Goal: Task Accomplishment & Management: Manage account settings

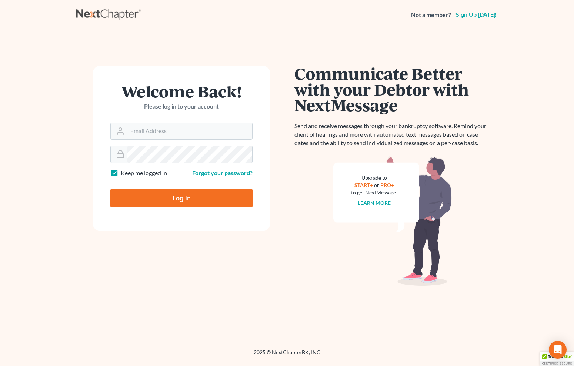
click at [187, 203] on input "Log In" at bounding box center [181, 198] width 142 height 19
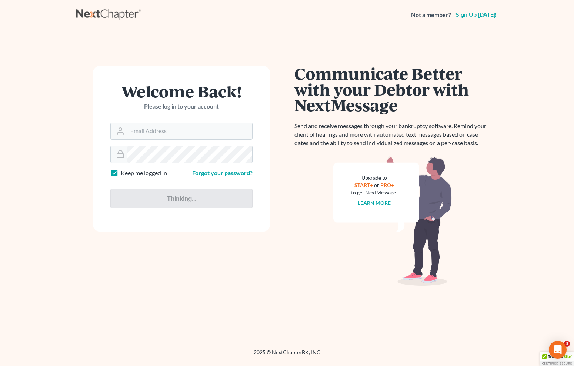
type input "Thinking..."
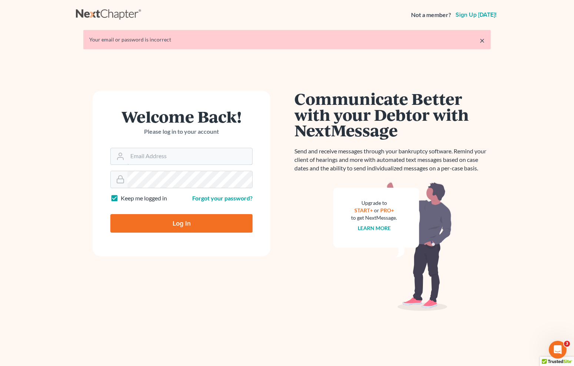
type input "[EMAIL_ADDRESS][DOMAIN_NAME]"
click at [198, 224] on input "Log In" at bounding box center [181, 223] width 142 height 19
type input "Thinking..."
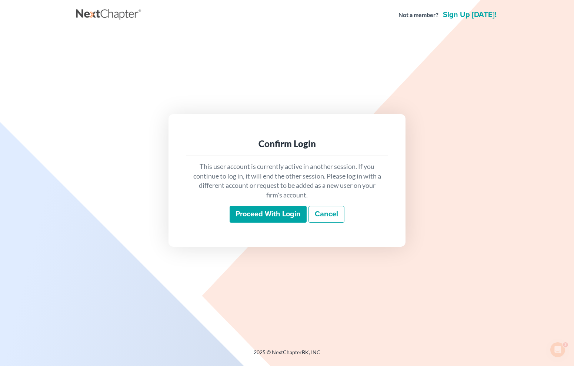
click at [293, 216] on input "Proceed with login" at bounding box center [268, 214] width 77 height 17
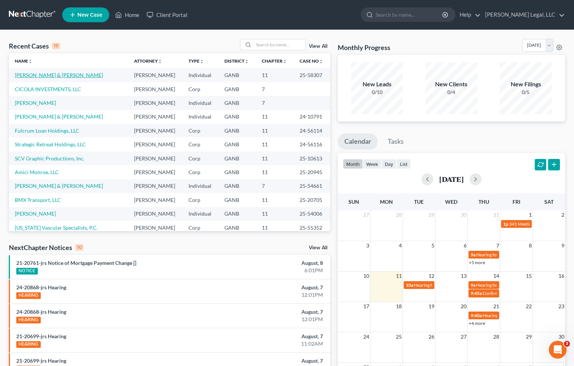
click at [44, 75] on link "[PERSON_NAME] & [PERSON_NAME]" at bounding box center [59, 75] width 88 height 6
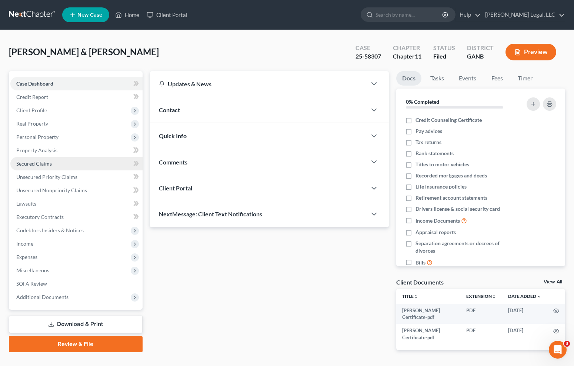
click at [58, 165] on link "Secured Claims" at bounding box center [76, 163] width 132 height 13
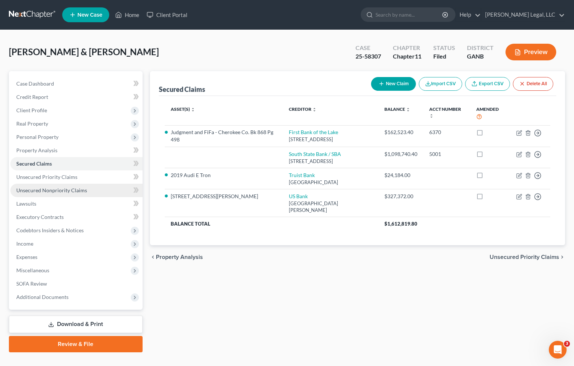
click at [62, 186] on link "Unsecured Nonpriority Claims" at bounding box center [76, 190] width 132 height 13
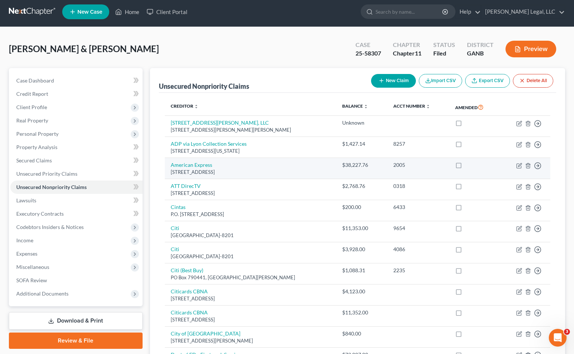
scroll to position [491, 0]
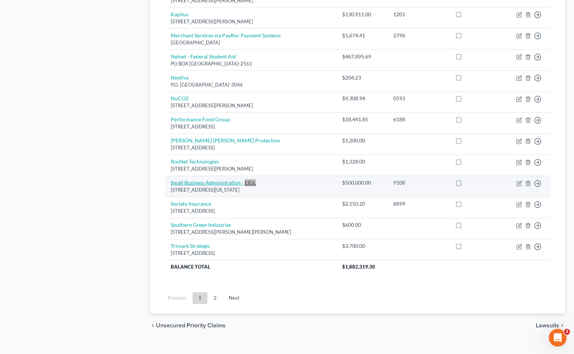
click at [205, 180] on link "Small Business Administration - EIDL" at bounding box center [213, 183] width 85 height 6
select select "8"
select select "2"
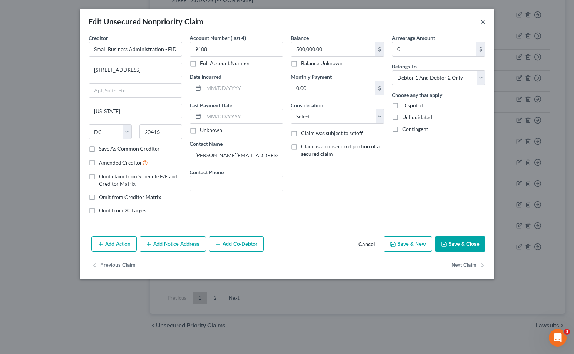
click at [482, 23] on button "×" at bounding box center [482, 21] width 5 height 9
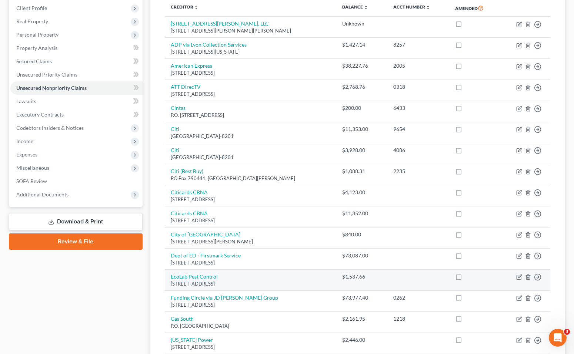
scroll to position [96, 0]
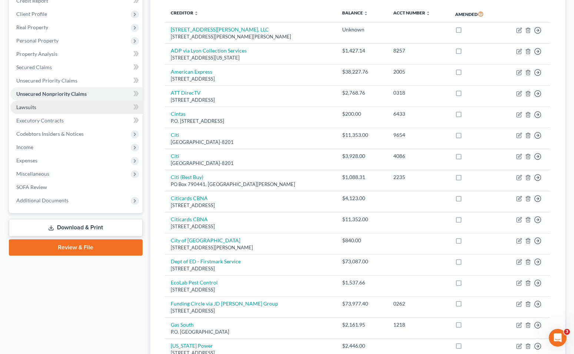
click at [74, 108] on link "Lawsuits" at bounding box center [76, 107] width 132 height 13
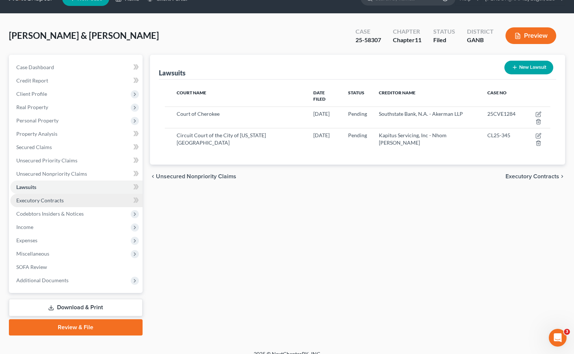
scroll to position [17, 0]
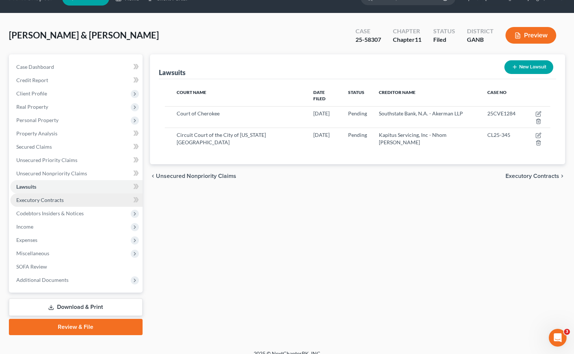
click at [74, 200] on link "Executory Contracts" at bounding box center [76, 200] width 132 height 13
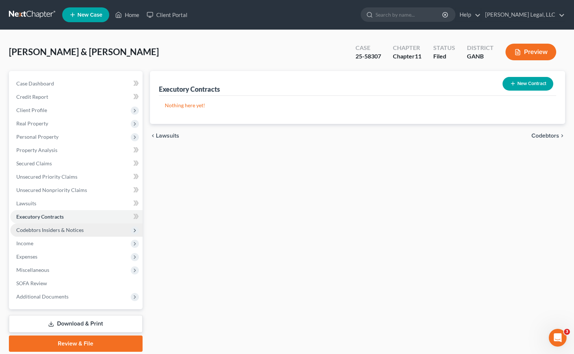
click at [72, 231] on span "Codebtors Insiders & Notices" at bounding box center [49, 230] width 67 height 6
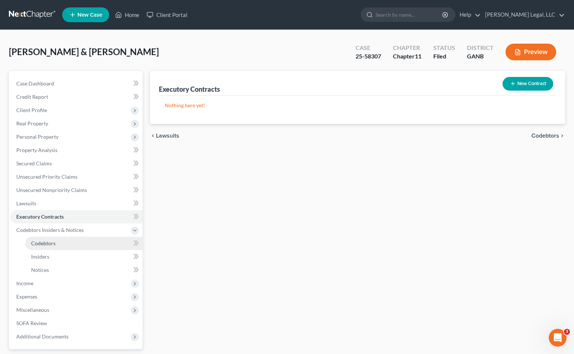
click at [55, 244] on span "Codebtors" at bounding box center [43, 243] width 24 height 6
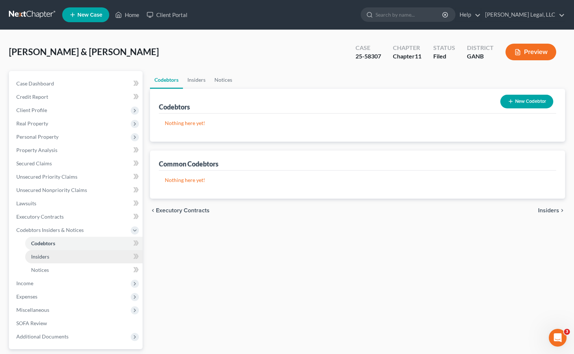
click at [49, 257] on span "Insiders" at bounding box center [40, 257] width 18 height 6
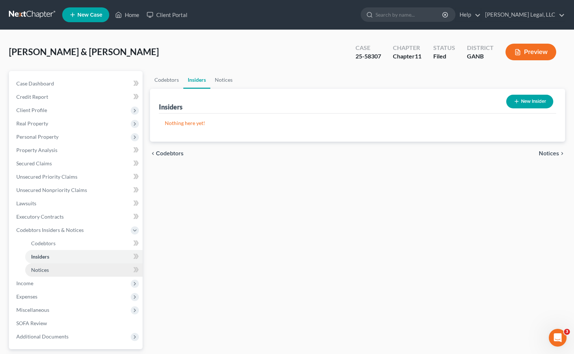
click at [49, 272] on link "Notices" at bounding box center [83, 270] width 117 height 13
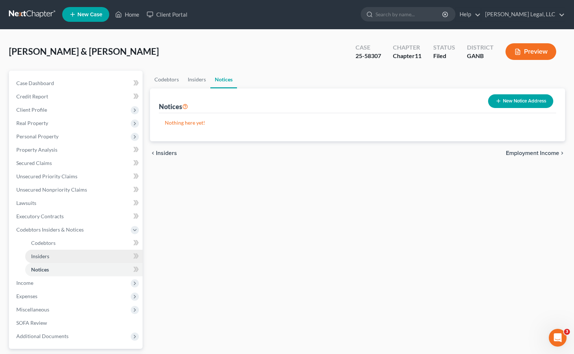
scroll to position [29, 0]
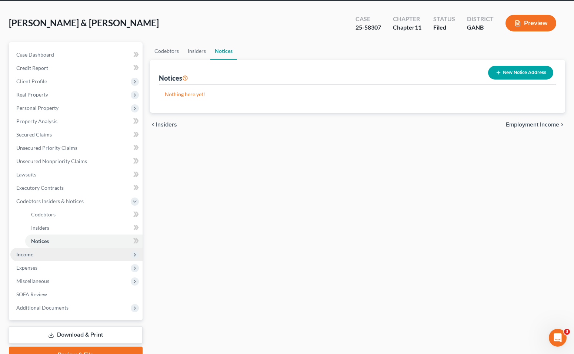
click at [54, 255] on span "Income" at bounding box center [76, 254] width 132 height 13
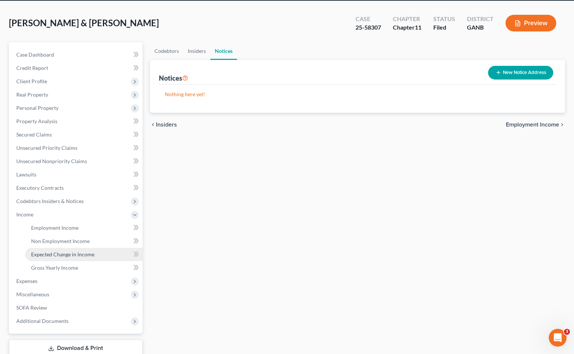
scroll to position [39, 0]
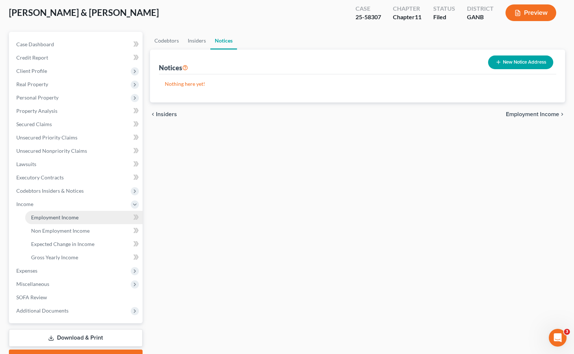
click at [68, 220] on span "Employment Income" at bounding box center [54, 217] width 47 height 6
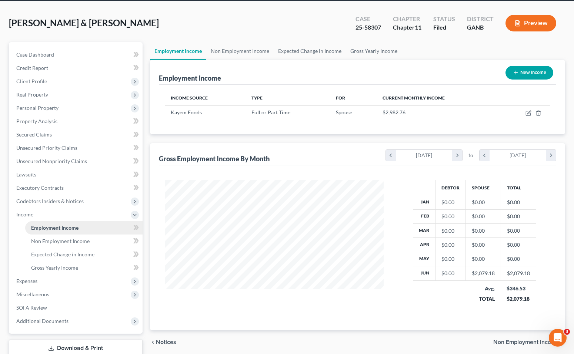
scroll to position [30, 0]
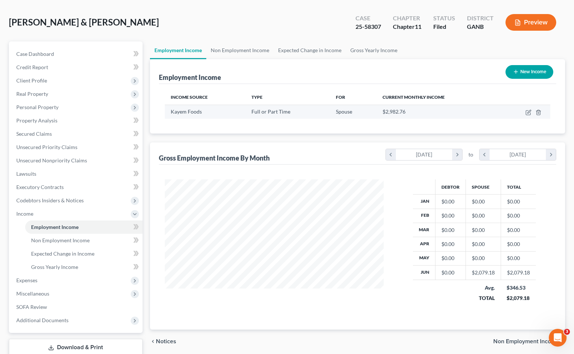
click at [390, 113] on span "$2,982.76" at bounding box center [393, 111] width 23 height 6
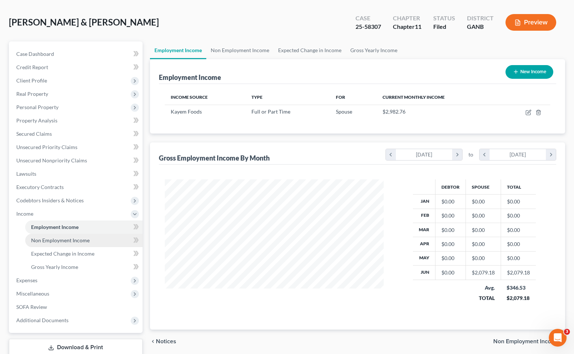
click at [80, 243] on span "Non Employment Income" at bounding box center [60, 240] width 58 height 6
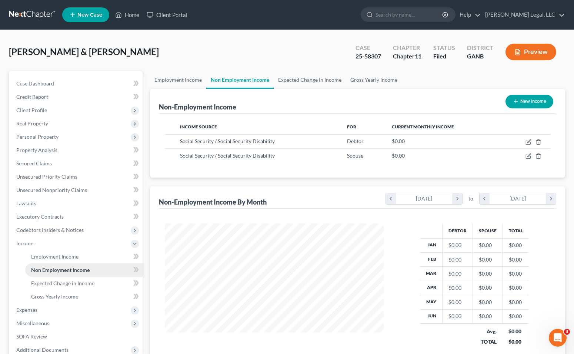
scroll to position [133, 234]
click at [88, 284] on span "Expected Change in Income" at bounding box center [62, 283] width 63 height 6
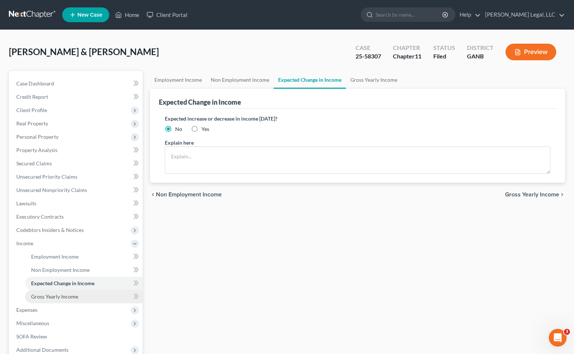
click at [75, 297] on span "Gross Yearly Income" at bounding box center [54, 297] width 47 height 6
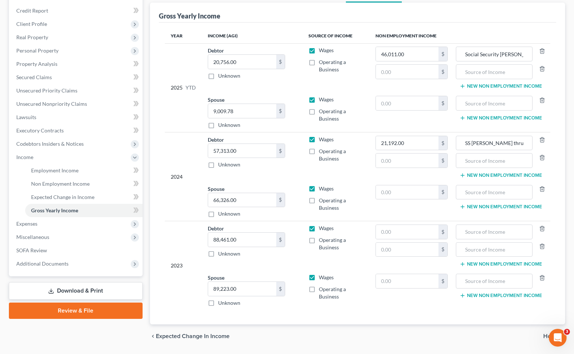
scroll to position [87, 0]
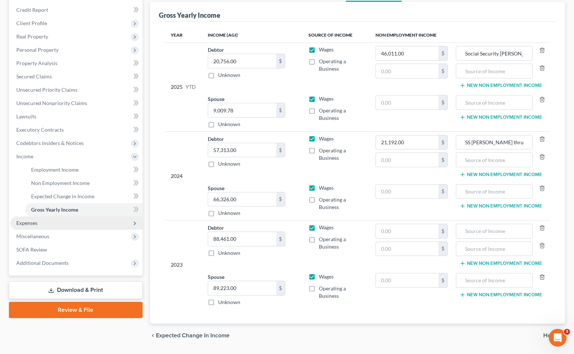
click at [131, 224] on icon at bounding box center [135, 224] width 8 height 8
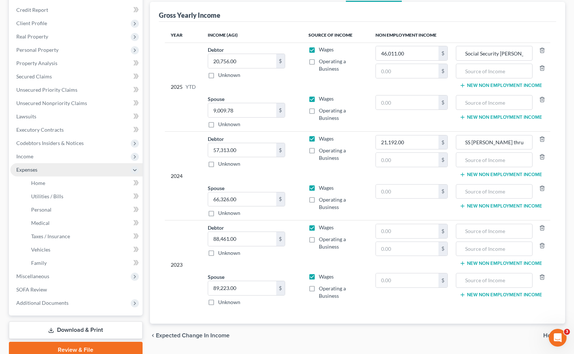
click at [135, 171] on icon at bounding box center [135, 170] width 6 height 6
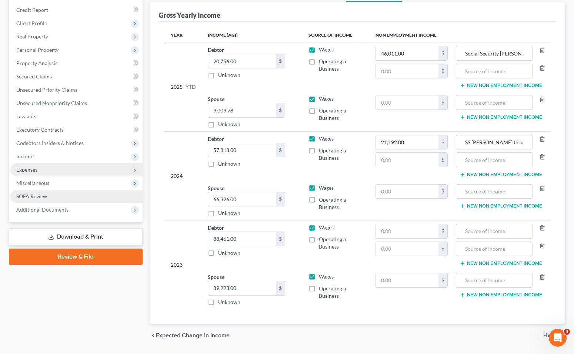
click at [100, 198] on link "SOFA Review" at bounding box center [76, 196] width 132 height 13
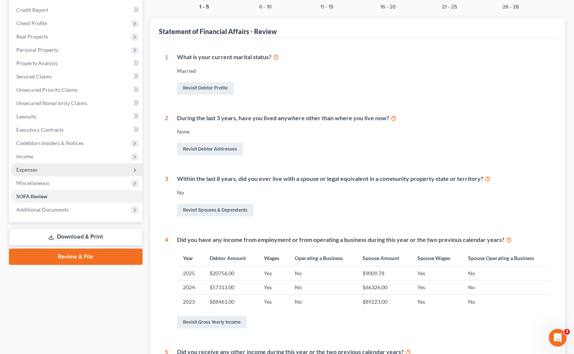
scroll to position [90, 0]
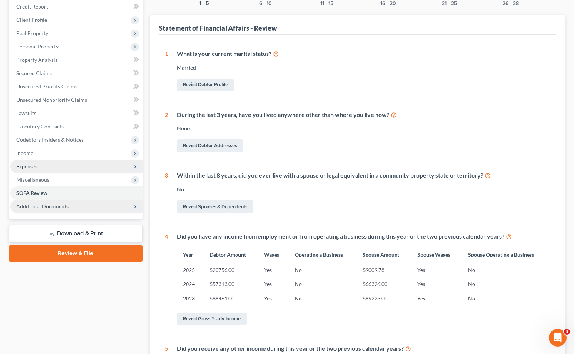
click at [77, 207] on span "Additional Documents" at bounding box center [76, 206] width 132 height 13
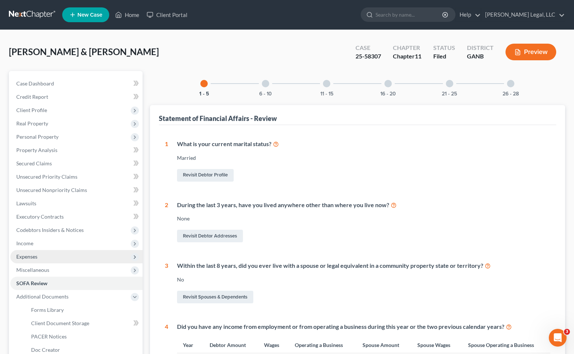
scroll to position [0, 0]
click at [529, 50] on button "Preview" at bounding box center [530, 52] width 51 height 17
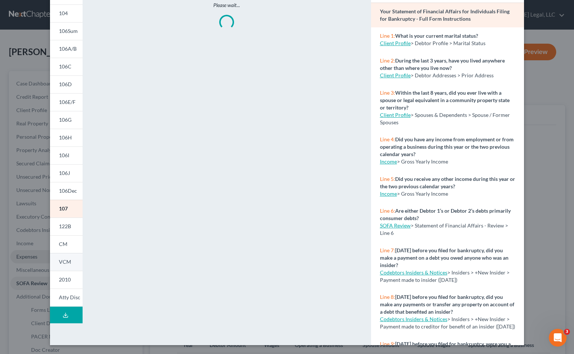
scroll to position [56, 0]
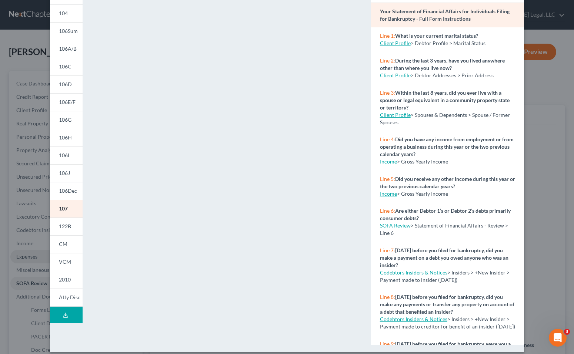
click at [68, 314] on icon at bounding box center [66, 315] width 6 height 6
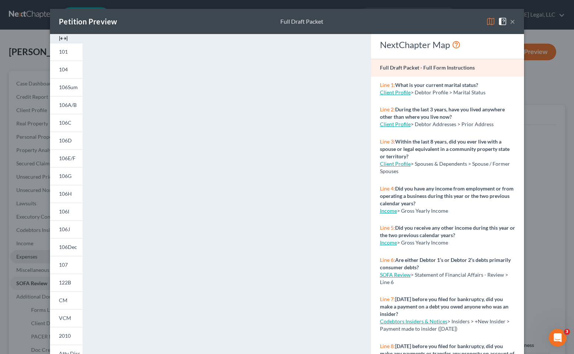
scroll to position [0, 0]
click at [513, 20] on button "×" at bounding box center [512, 21] width 5 height 9
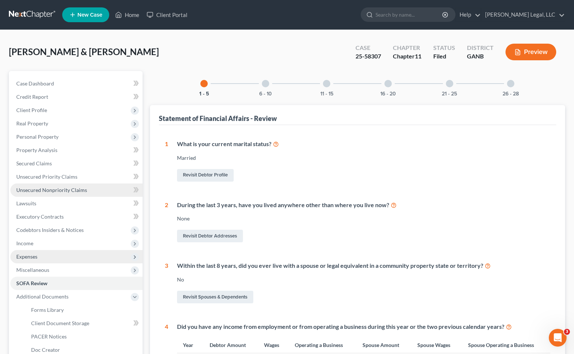
click at [69, 186] on link "Unsecured Nonpriority Claims" at bounding box center [76, 190] width 132 height 13
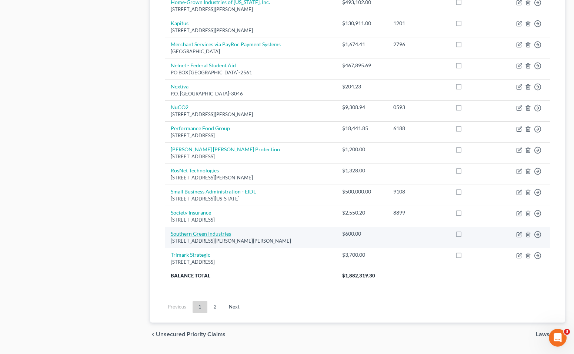
scroll to position [478, 0]
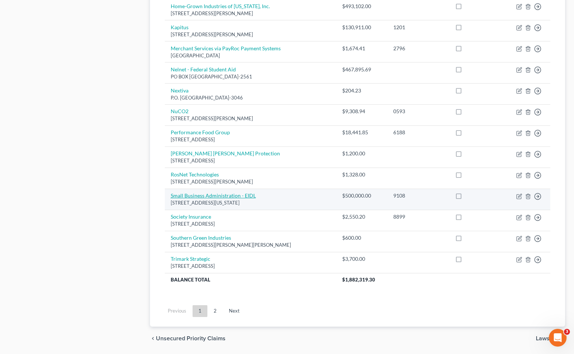
click at [234, 193] on link "Small Business Administration - EIDL" at bounding box center [213, 196] width 85 height 6
select select "8"
select select "2"
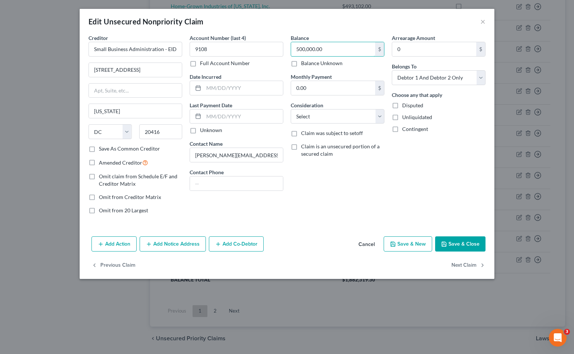
drag, startPoint x: 332, startPoint y: 47, endPoint x: 201, endPoint y: 41, distance: 131.2
click at [202, 41] on div "Creditor * Small Business Administration - EIDL 409 3rd Street SW Washington St…" at bounding box center [287, 127] width 404 height 186
click at [468, 244] on button "Save & Close" at bounding box center [460, 245] width 50 height 16
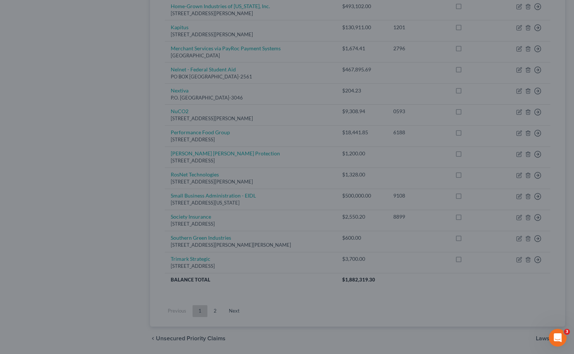
type input "0.00"
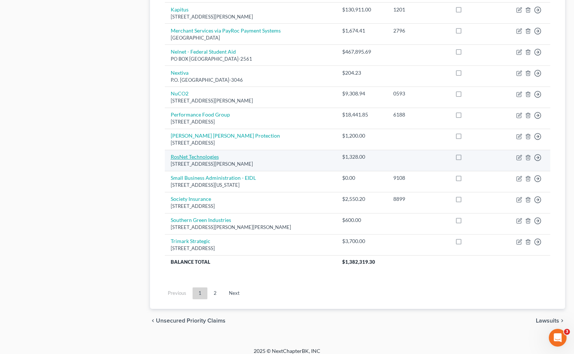
scroll to position [496, 0]
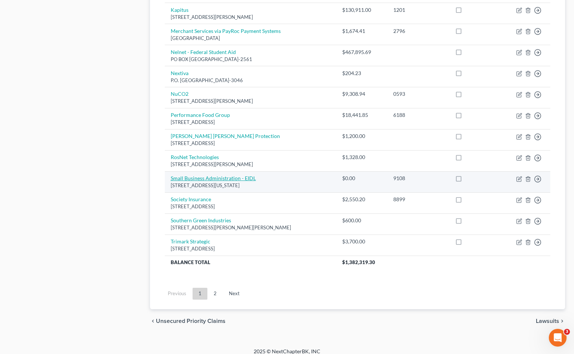
click at [227, 175] on link "Small Business Administration - EIDL" at bounding box center [213, 178] width 85 height 6
select select "8"
select select "2"
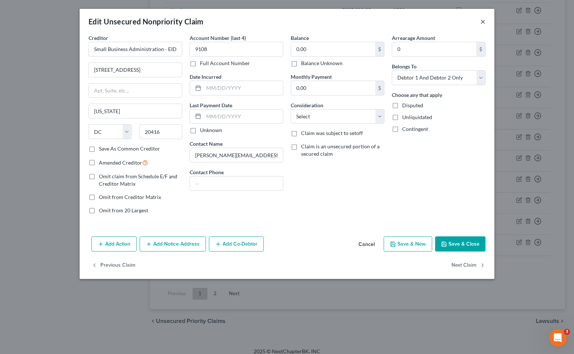
click at [482, 22] on button "×" at bounding box center [482, 21] width 5 height 9
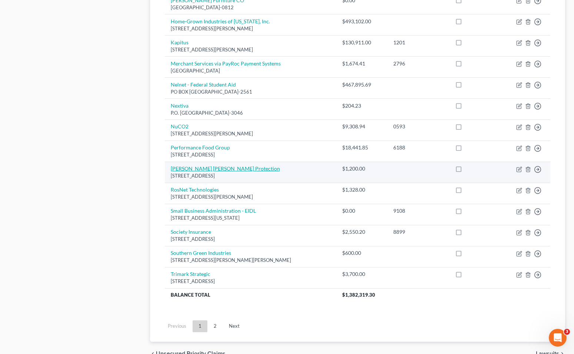
scroll to position [485, 0]
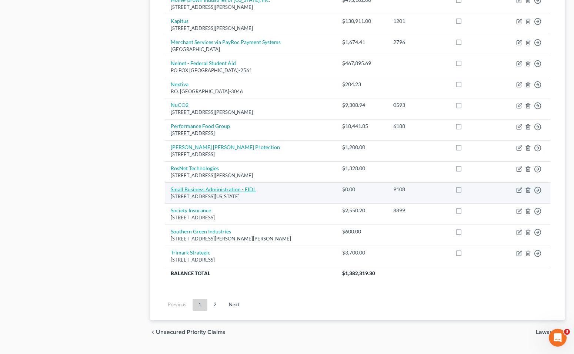
click at [196, 186] on link "Small Business Administration - EIDL" at bounding box center [213, 189] width 85 height 6
select select "8"
select select "2"
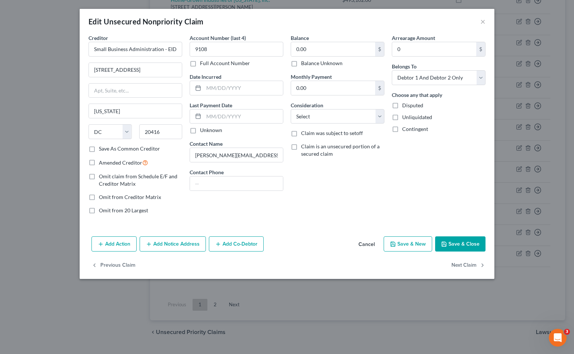
click at [174, 242] on button "Add Notice Address" at bounding box center [173, 245] width 66 height 16
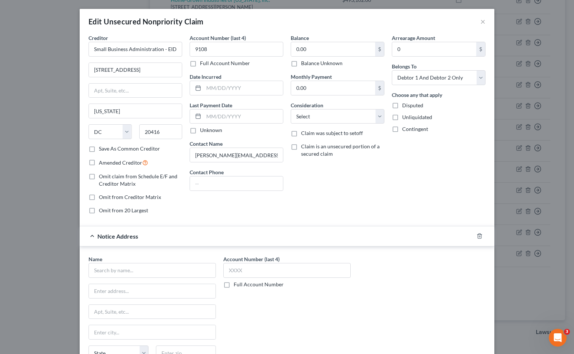
scroll to position [0, 0]
click at [485, 21] on button "×" at bounding box center [482, 21] width 5 height 9
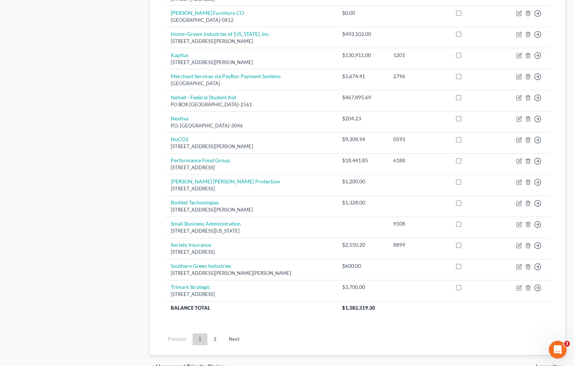
scroll to position [454, 0]
